Goal: Learn about a topic

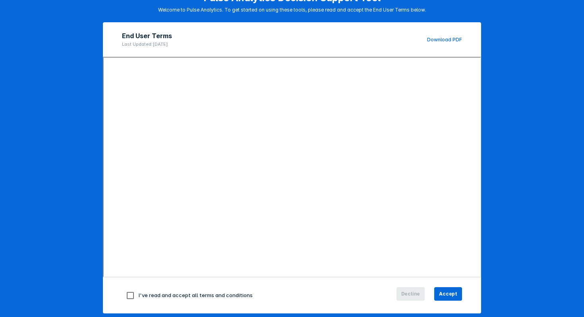
scroll to position [61, 0]
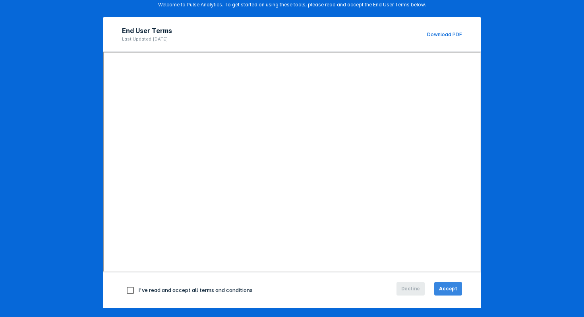
click at [456, 289] on span "Accept" at bounding box center [448, 288] width 18 height 7
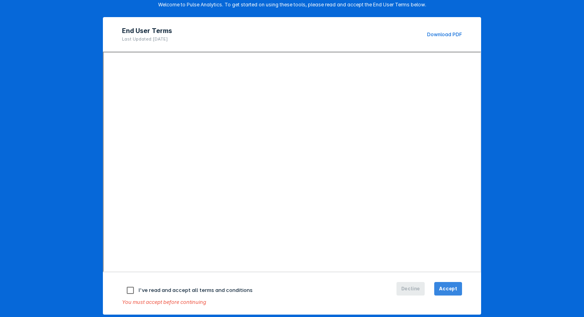
click at [446, 285] on span "Accept" at bounding box center [448, 288] width 18 height 7
click at [132, 290] on input "checkbox" at bounding box center [130, 290] width 17 height 17
checkbox input "true"
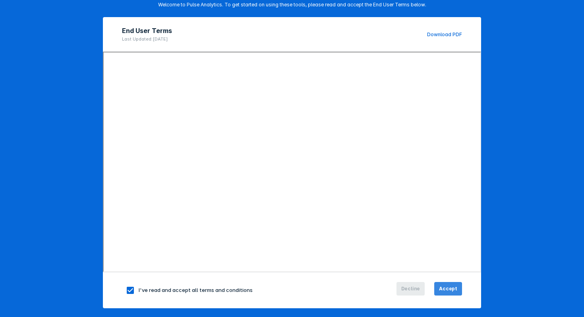
click at [456, 290] on span "Accept" at bounding box center [448, 288] width 18 height 7
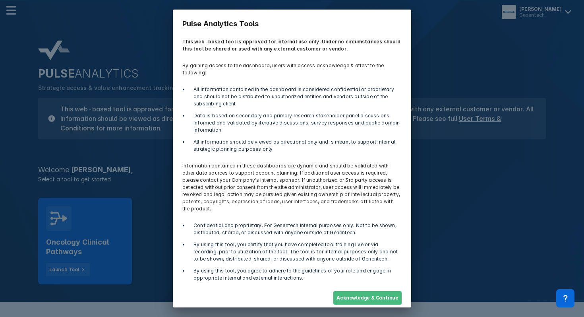
click at [370, 291] on button "Acknowledge & Continue" at bounding box center [367, 298] width 68 height 14
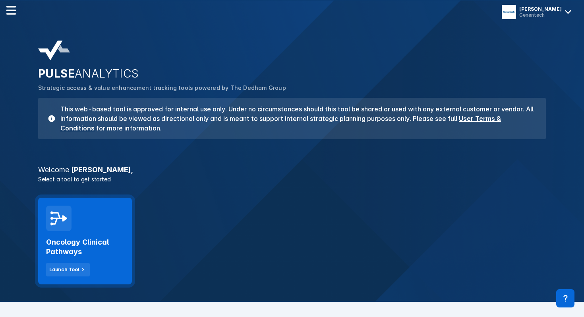
click at [120, 229] on div "Oncology Clinical Pathways Launch Tool" at bounding box center [85, 240] width 94 height 87
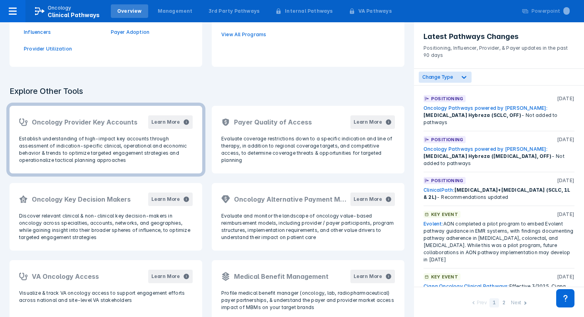
scroll to position [150, 0]
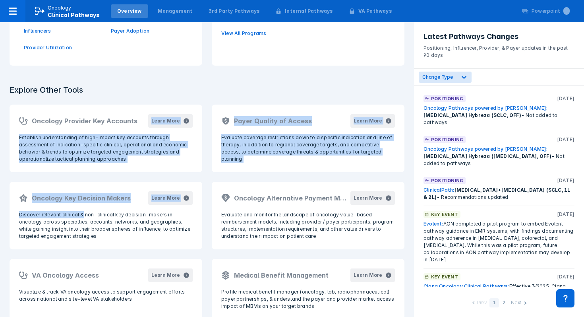
drag, startPoint x: 82, startPoint y: 211, endPoint x: 147, endPoint y: 90, distance: 137.9
click at [147, 90] on div "Explore Other Tools Oncology Provider Key Accounts Learn More Establish underst…" at bounding box center [207, 201] width 414 height 253
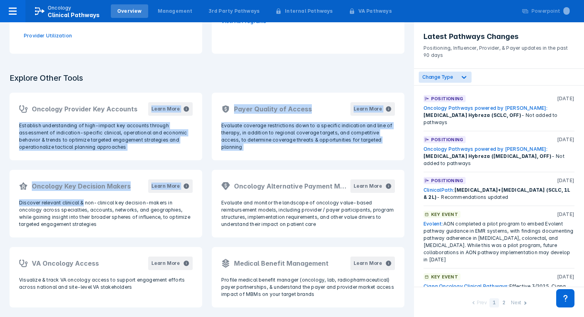
scroll to position [0, 0]
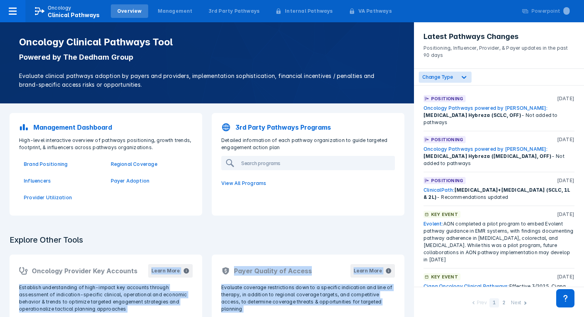
click at [77, 126] on p "Management Dashboard" at bounding box center [72, 127] width 79 height 10
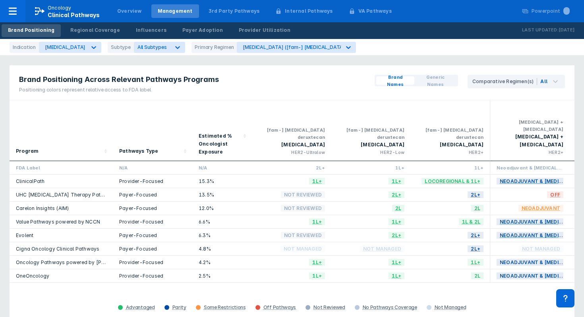
click at [29, 178] on link "ClinicalPath" at bounding box center [30, 181] width 29 height 6
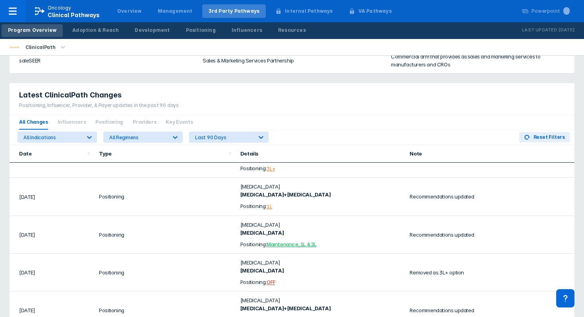
scroll to position [550, 0]
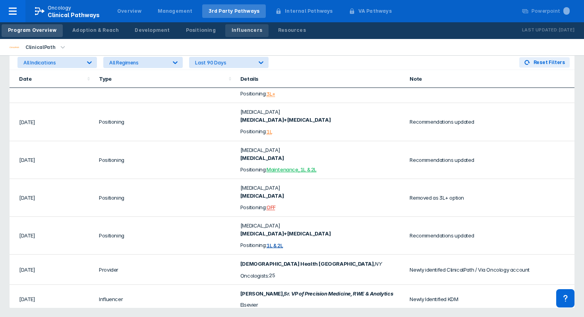
click at [238, 28] on div "Influencers" at bounding box center [247, 30] width 31 height 7
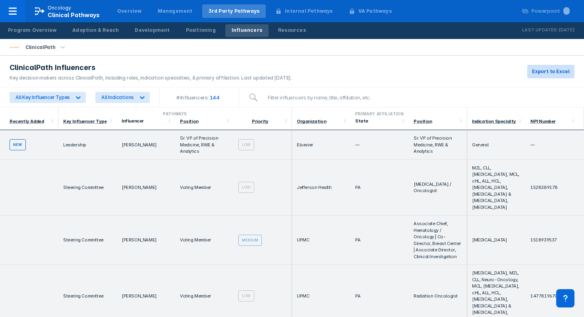
click at [545, 70] on span "Export to Excel" at bounding box center [551, 71] width 38 height 7
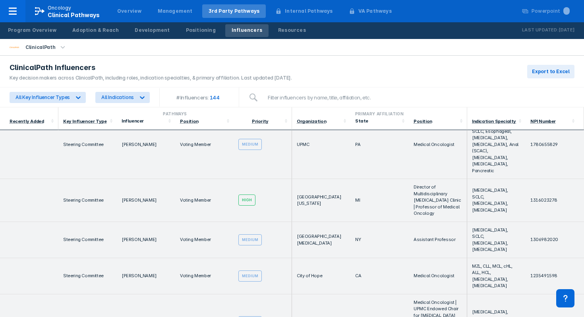
scroll to position [2415, 0]
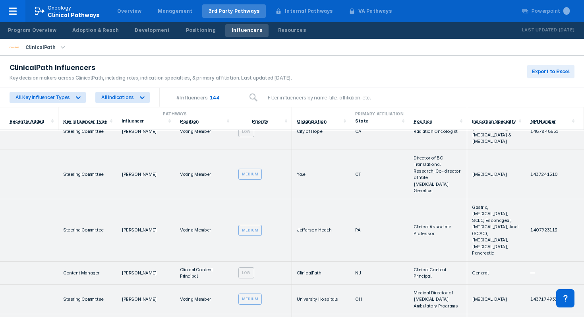
scroll to position [0, 0]
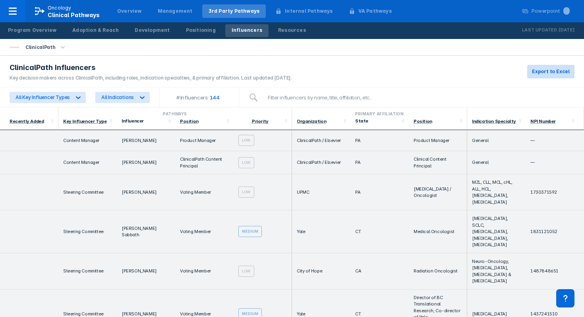
click at [553, 70] on span "Export to Excel" at bounding box center [551, 71] width 38 height 7
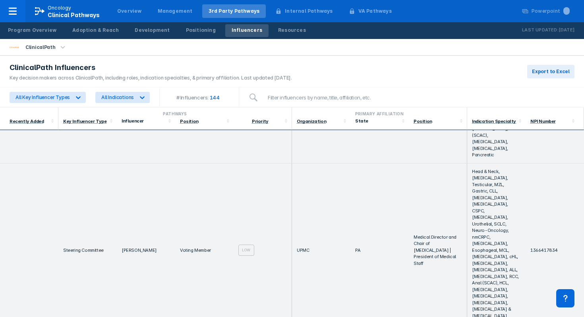
scroll to position [2577, 0]
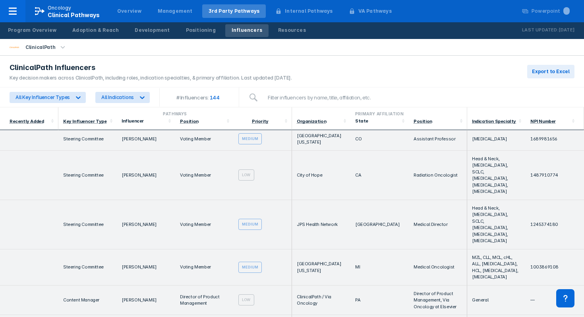
scroll to position [0, 0]
